Goal: Connect with others: Connect with others

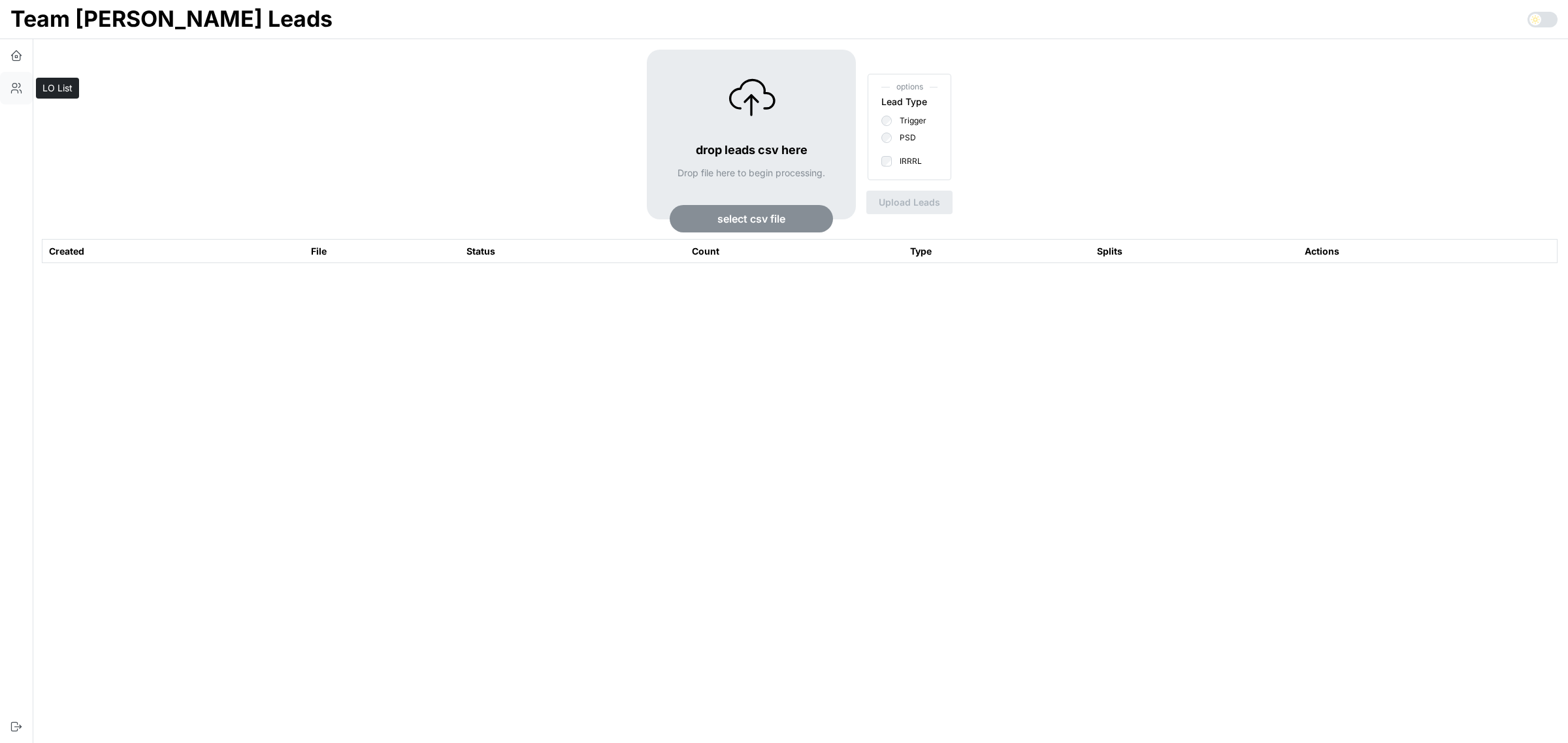
click at [22, 87] on icon "button" at bounding box center [16, 88] width 13 height 13
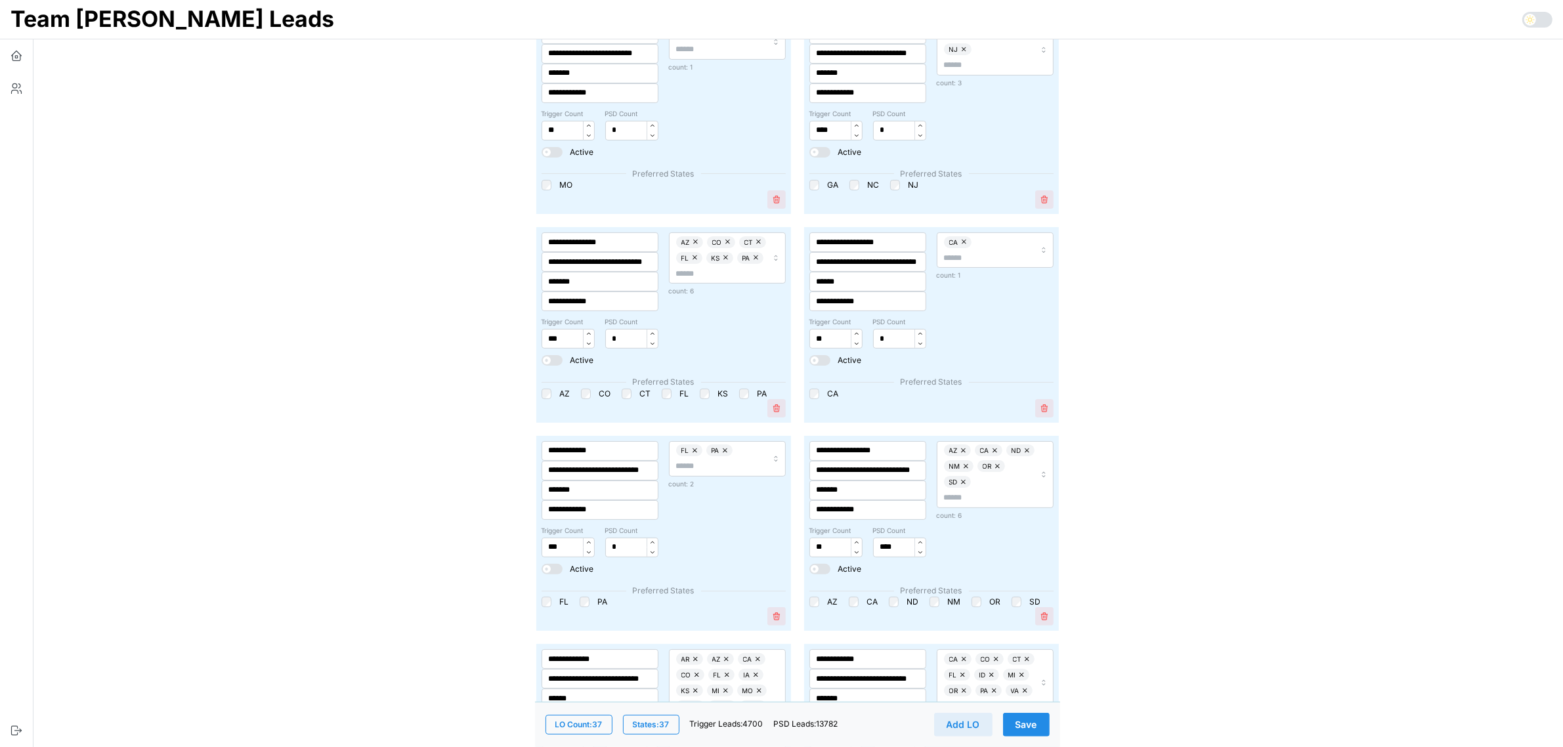
scroll to position [328, 0]
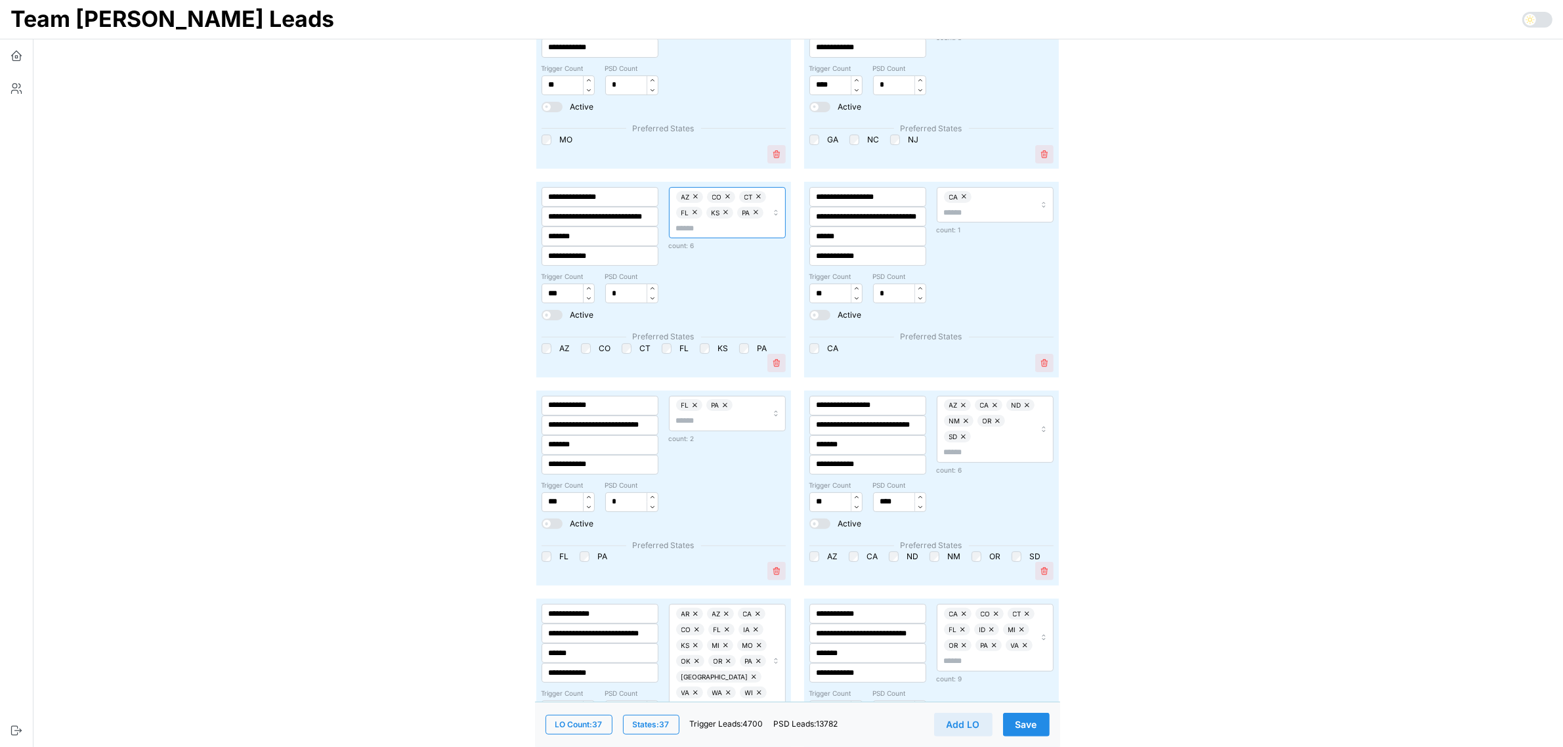
click at [710, 228] on input "text" at bounding box center [721, 229] width 91 height 12
type input "*"
click at [697, 267] on div "CA" at bounding box center [720, 272] width 124 height 18
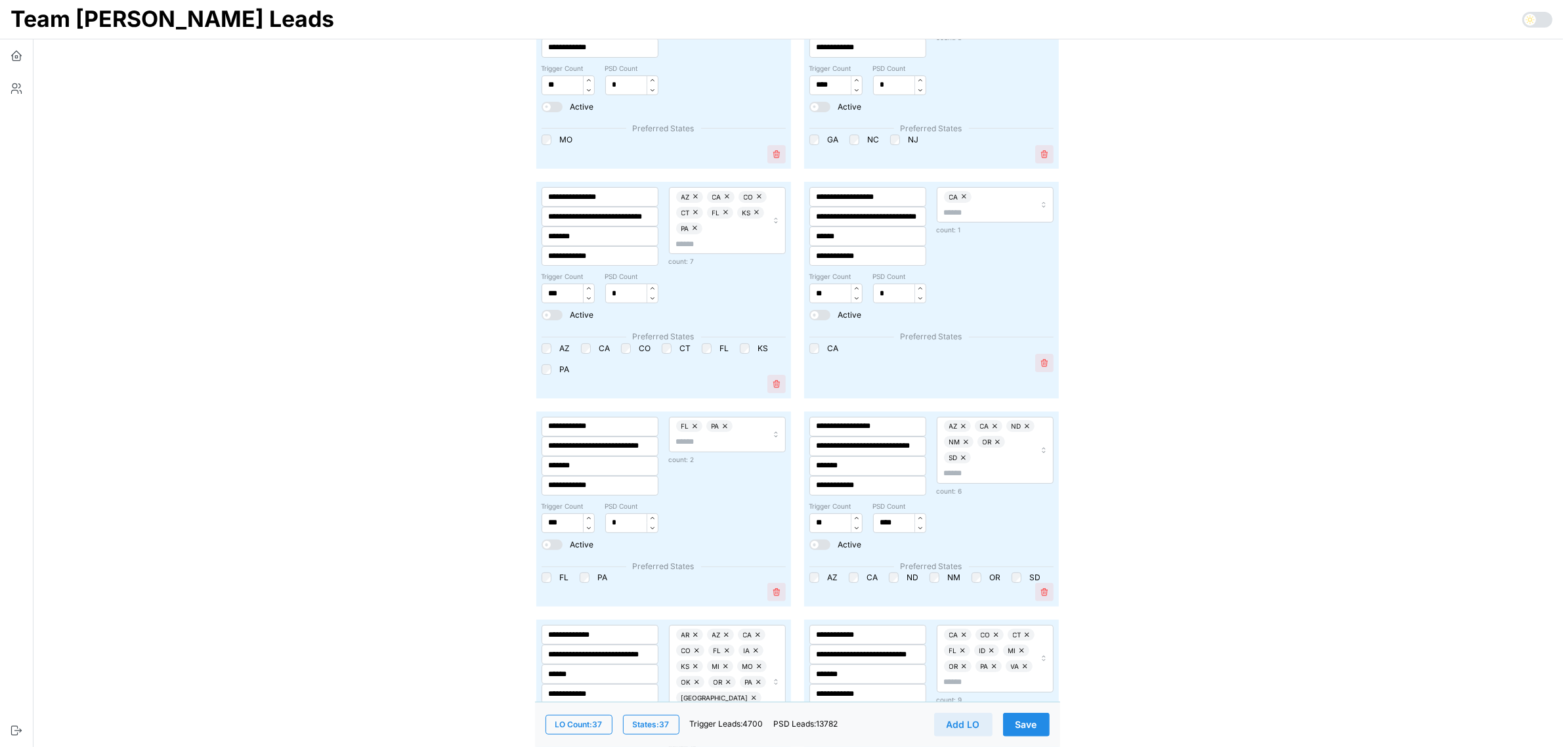
click at [1035, 728] on span "Save" at bounding box center [1027, 725] width 22 height 22
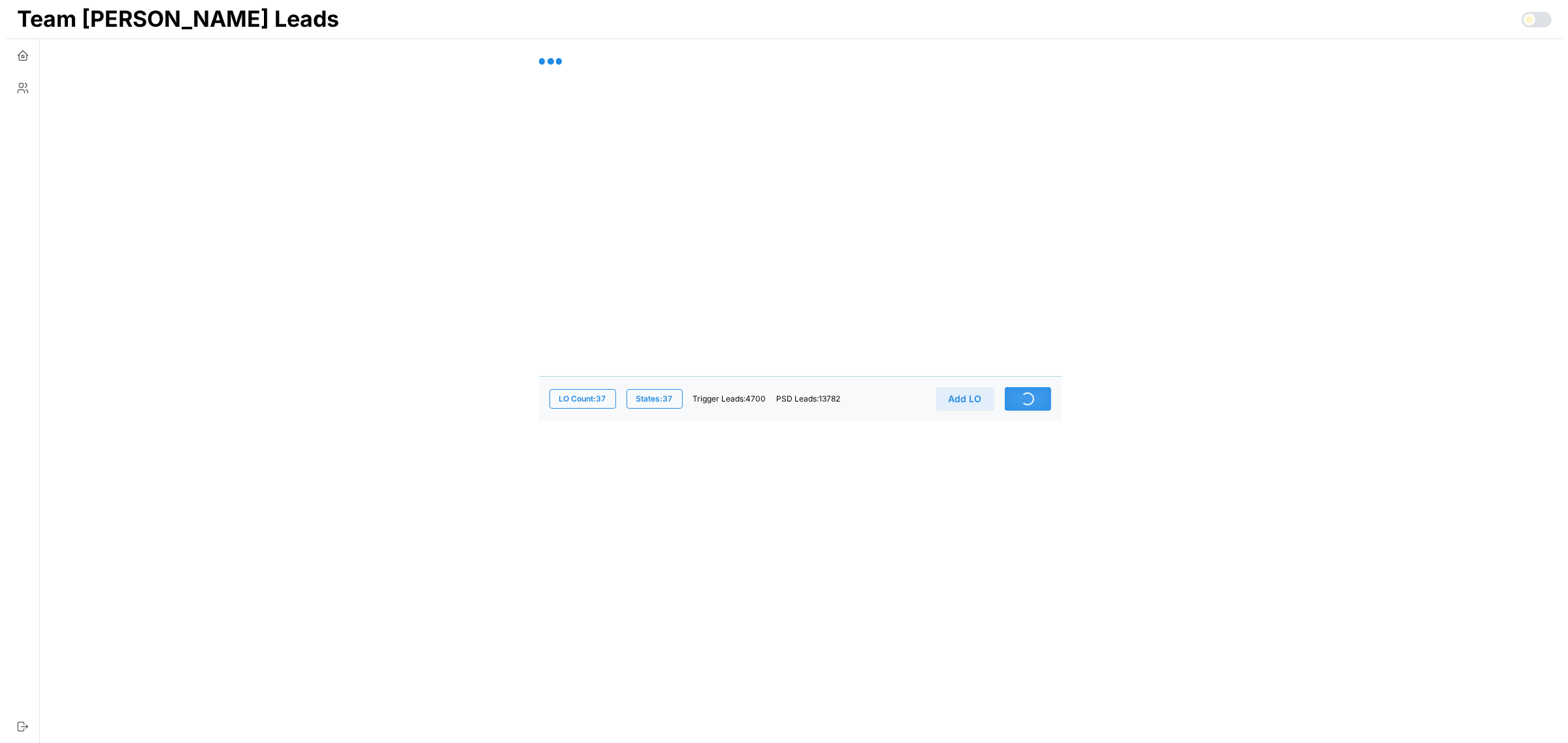
scroll to position [0, 0]
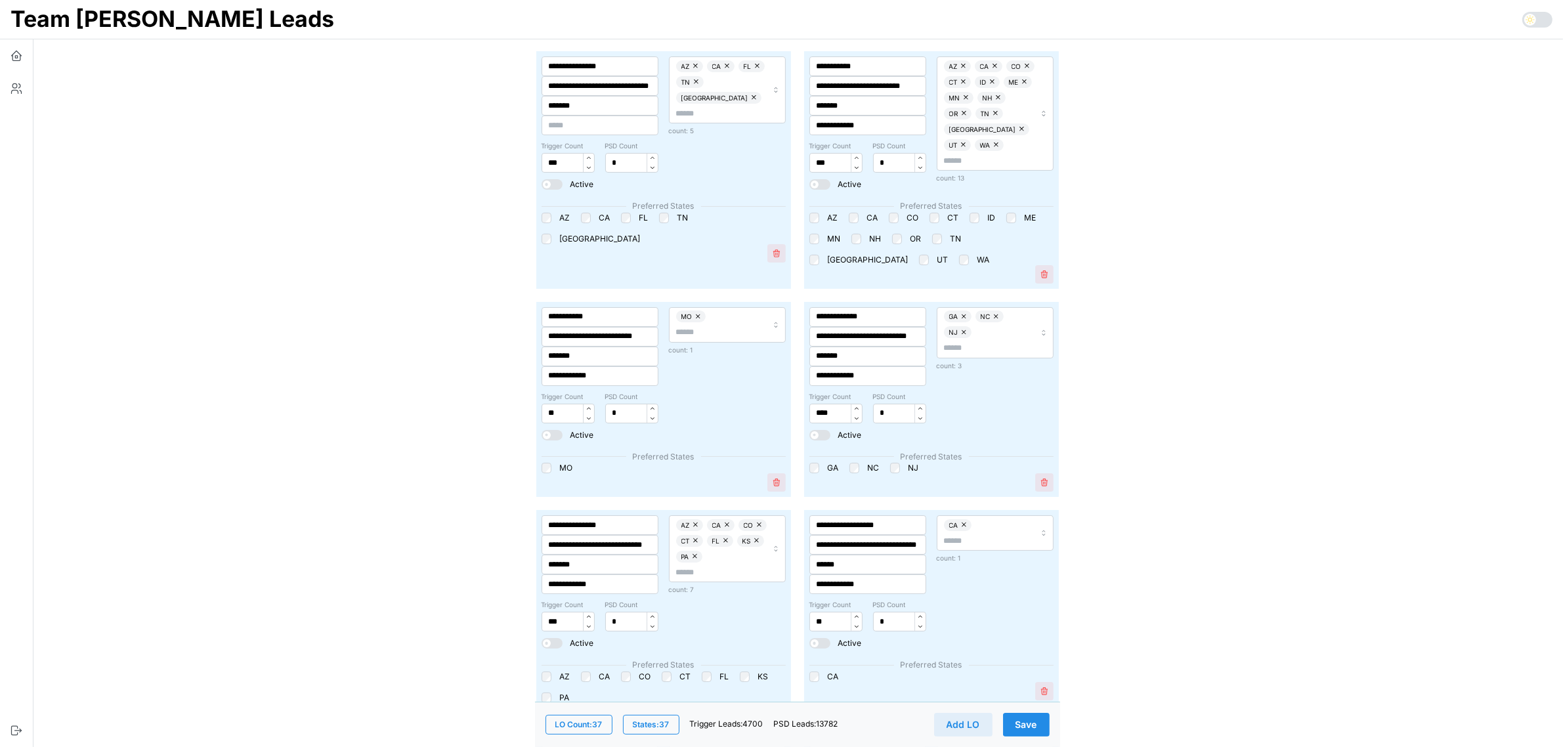
click at [1041, 720] on button "Save" at bounding box center [1026, 725] width 47 height 24
